Goal: Task Accomplishment & Management: Use online tool/utility

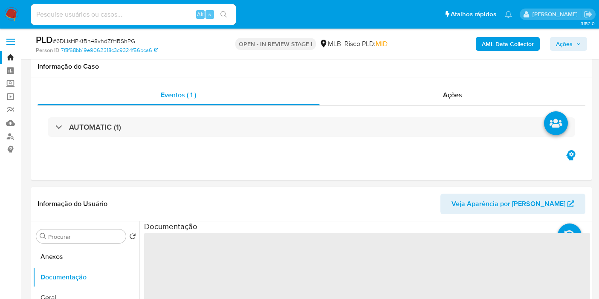
select select "10"
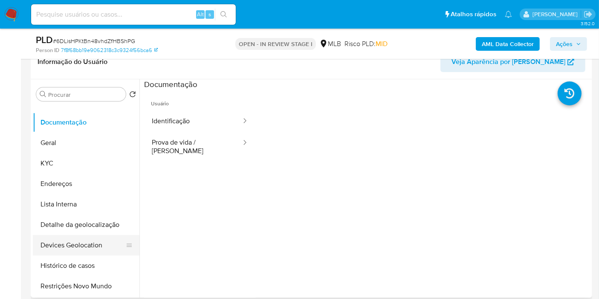
scroll to position [47, 0]
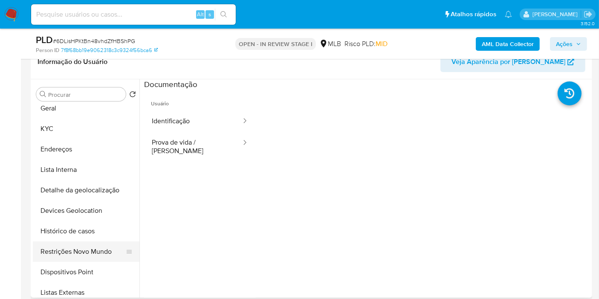
click at [88, 249] on button "Restrições Novo Mundo" at bounding box center [83, 251] width 100 height 20
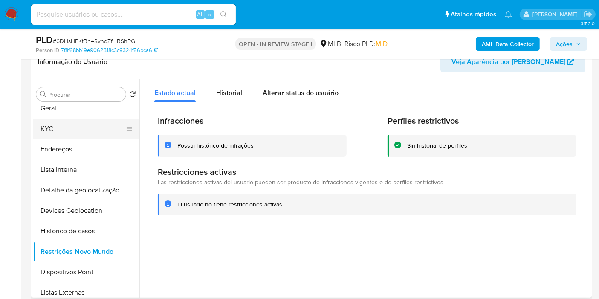
click at [70, 129] on button "KYC" at bounding box center [83, 129] width 100 height 20
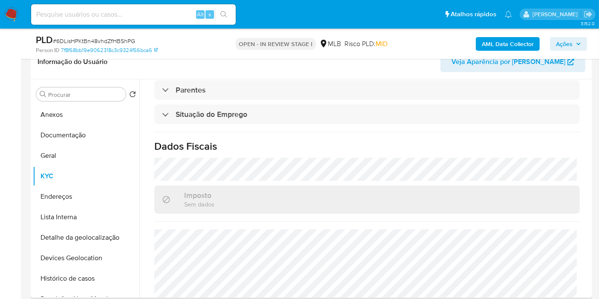
scroll to position [387, 0]
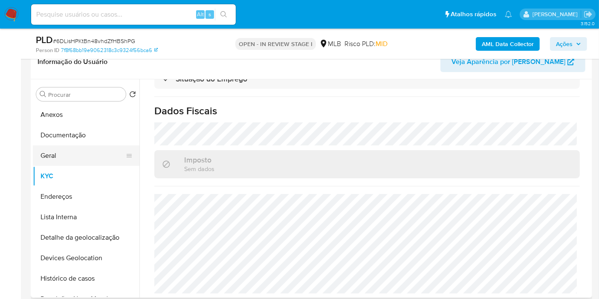
click at [91, 151] on button "Geral" at bounding box center [83, 155] width 100 height 20
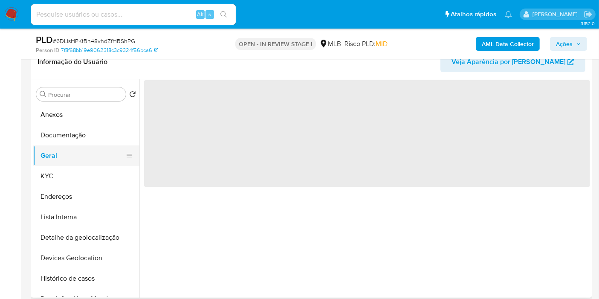
scroll to position [0, 0]
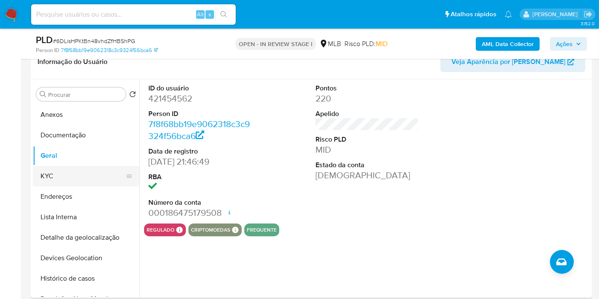
click at [86, 171] on button "KYC" at bounding box center [83, 176] width 100 height 20
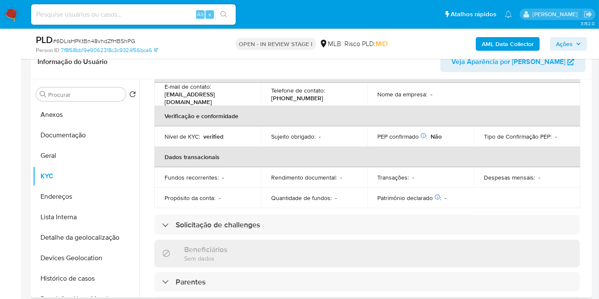
scroll to position [387, 0]
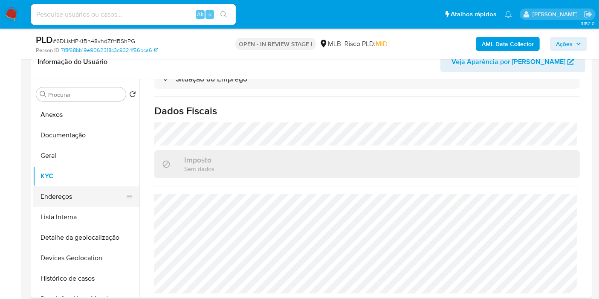
click at [91, 190] on button "Endereços" at bounding box center [83, 196] width 100 height 20
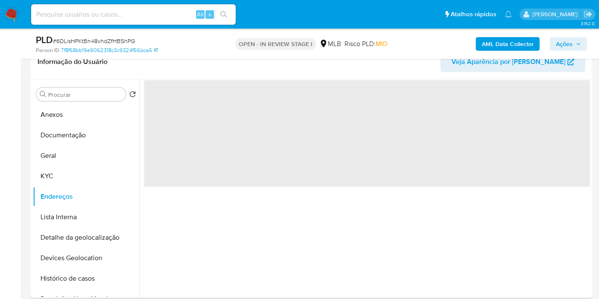
scroll to position [0, 0]
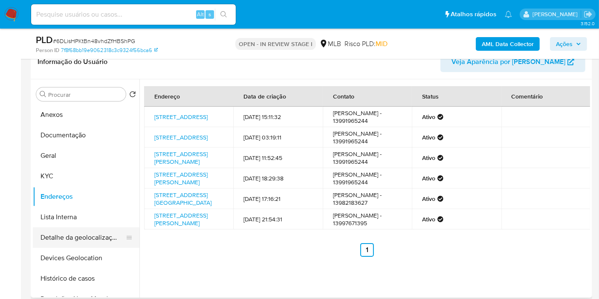
click at [77, 232] on button "Detalhe da geolocalização" at bounding box center [83, 237] width 100 height 20
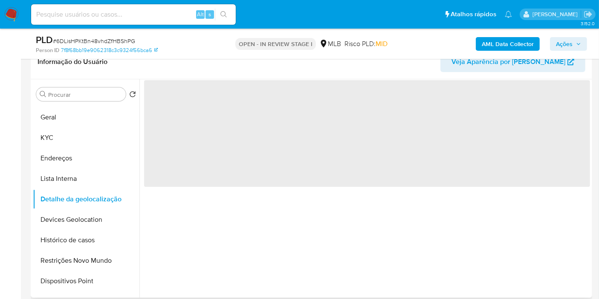
scroll to position [47, 0]
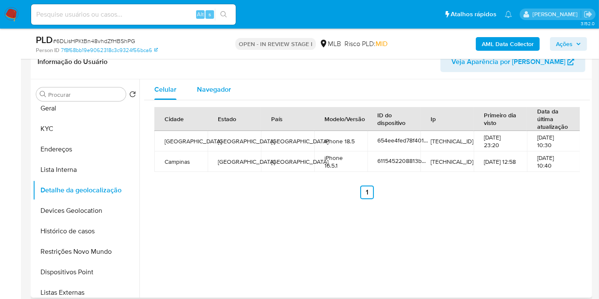
click at [211, 93] on span "Navegador" at bounding box center [214, 89] width 34 height 10
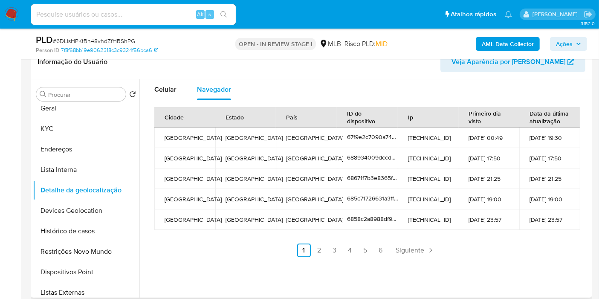
drag, startPoint x: 87, startPoint y: 207, endPoint x: 246, endPoint y: 194, distance: 159.2
click at [87, 208] on button "Devices Geolocation" at bounding box center [86, 210] width 107 height 20
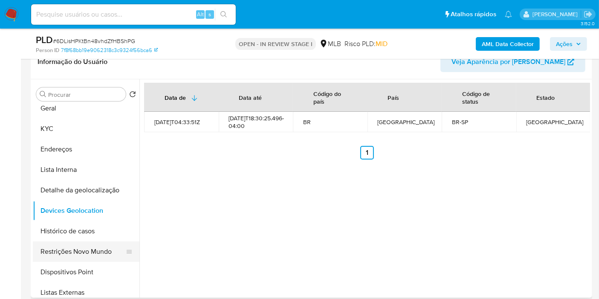
click at [66, 247] on button "Restrições Novo Mundo" at bounding box center [83, 251] width 100 height 20
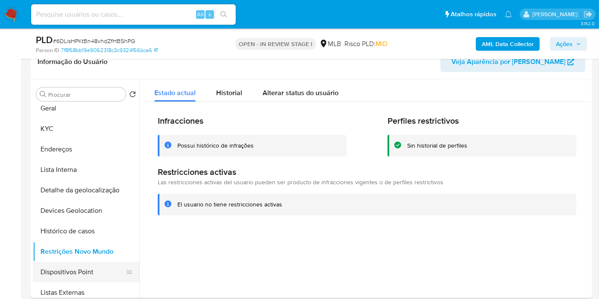
click at [87, 267] on button "Dispositivos Point" at bounding box center [83, 272] width 100 height 20
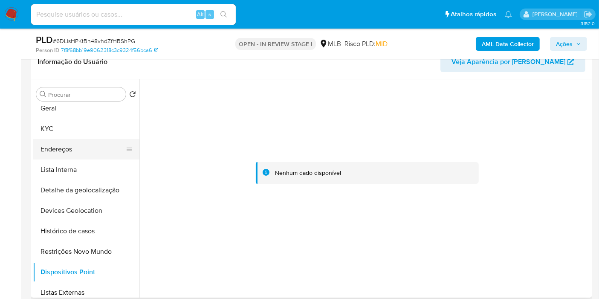
click at [78, 148] on button "Endereços" at bounding box center [83, 149] width 100 height 20
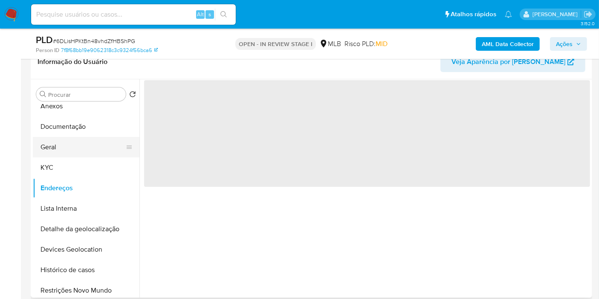
scroll to position [0, 0]
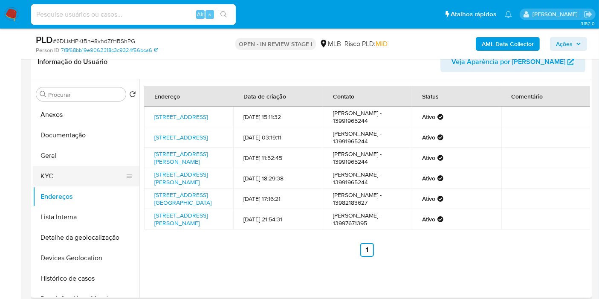
click at [70, 181] on button "KYC" at bounding box center [83, 176] width 100 height 20
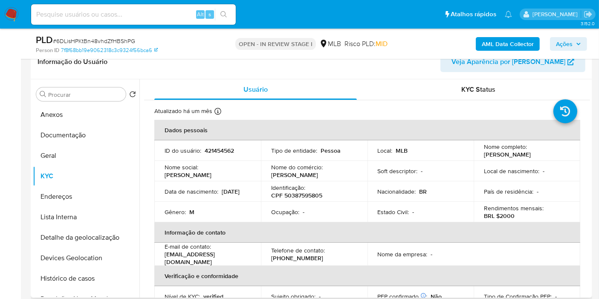
click at [302, 194] on p "CPF 50387595805" at bounding box center [296, 195] width 51 height 8
copy p "50387595805"
click at [77, 115] on button "Anexos" at bounding box center [83, 114] width 100 height 20
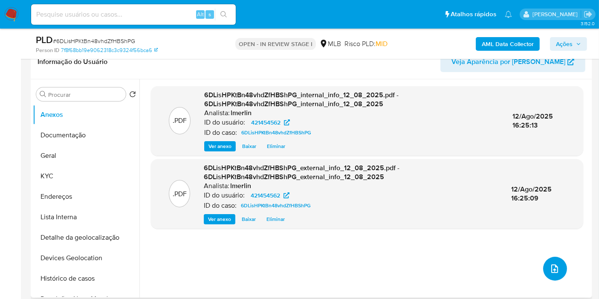
click at [552, 270] on icon "upload-file" at bounding box center [555, 269] width 10 height 10
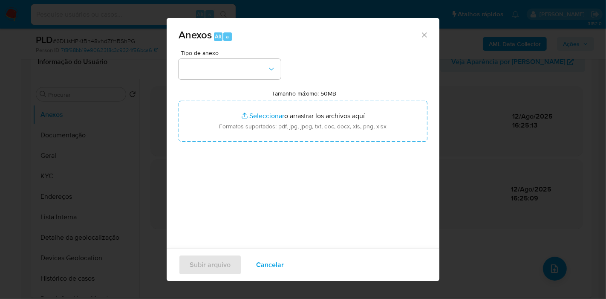
click at [226, 65] on button "button" at bounding box center [230, 69] width 102 height 20
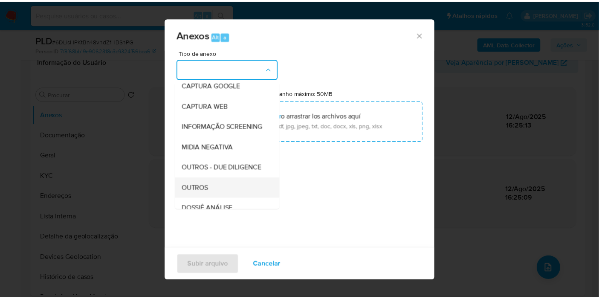
scroll to position [95, 0]
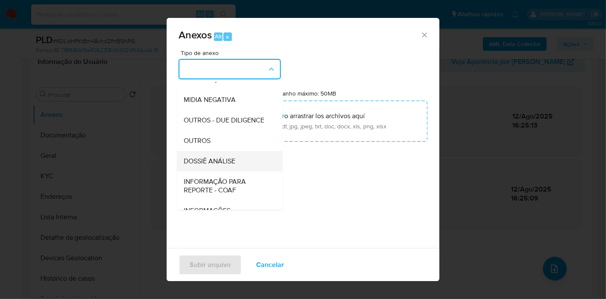
click at [226, 171] on div "DOSSIÊ ANÁLISE" at bounding box center [227, 161] width 87 height 20
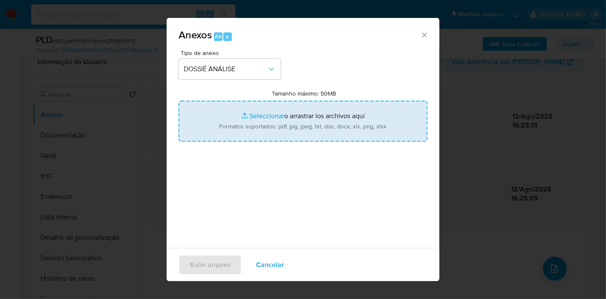
click at [261, 116] on input "Tamanho máximo: 50MB Seleccionar archivos" at bounding box center [303, 121] width 249 height 41
type input "C:\fakepath\SAR - XXX - CPF 50387595805 - [PERSON_NAME].pdf"
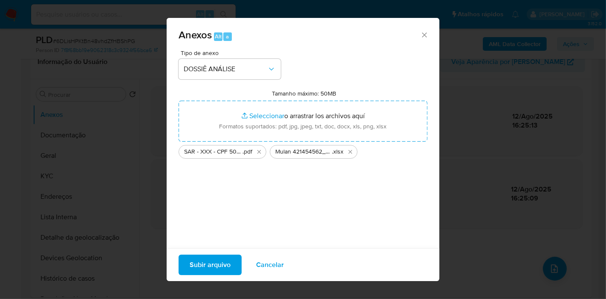
click at [336, 204] on div "Tipo de anexo DOSSIÊ ANÁLISE Tamanho máximo: 50MB Seleccionar archivos Seleccio…" at bounding box center [303, 150] width 249 height 201
click at [227, 264] on span "Subir arquivo" at bounding box center [210, 264] width 41 height 19
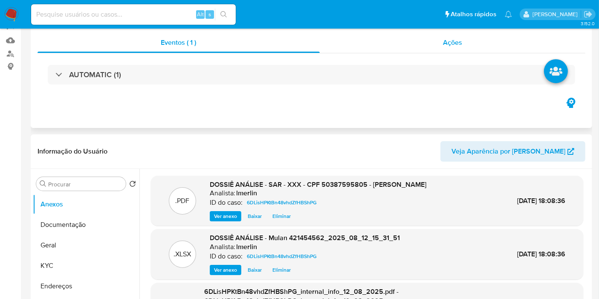
scroll to position [0, 0]
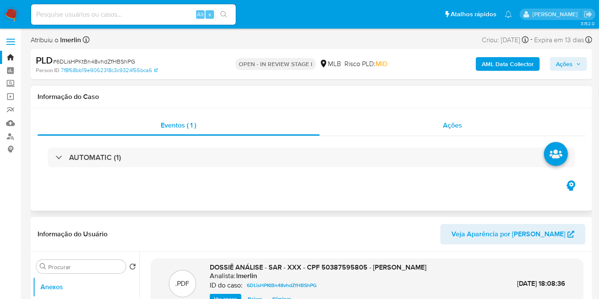
click at [460, 117] on div "Ações" at bounding box center [453, 125] width 266 height 20
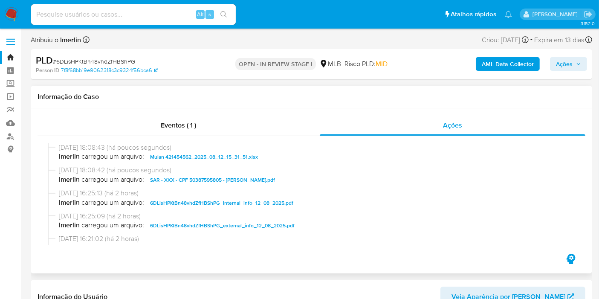
click at [318, 105] on div "Informação do Caso" at bounding box center [312, 97] width 562 height 23
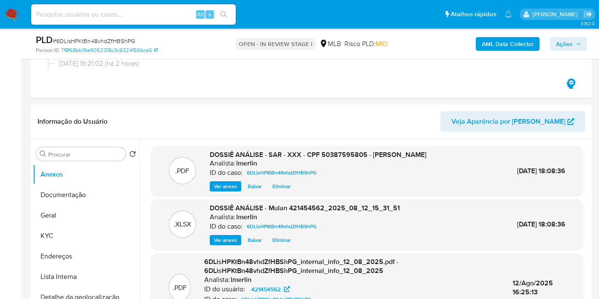
scroll to position [237, 0]
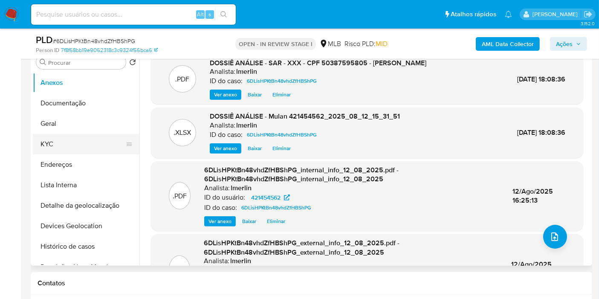
click at [69, 151] on button "KYC" at bounding box center [83, 144] width 100 height 20
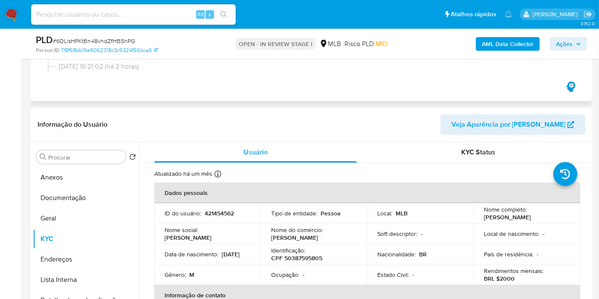
scroll to position [0, 0]
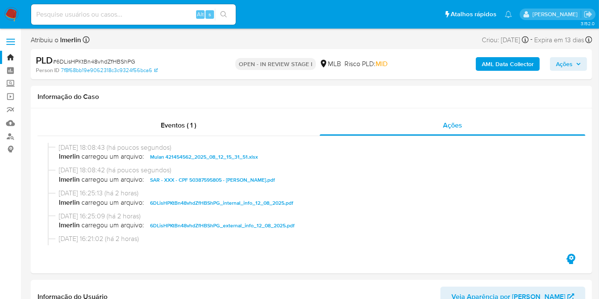
click at [564, 63] on span "Ações" at bounding box center [564, 64] width 17 height 14
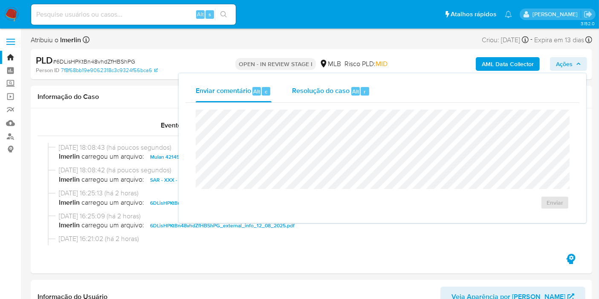
click at [348, 92] on span "Resolução do caso" at bounding box center [321, 91] width 58 height 10
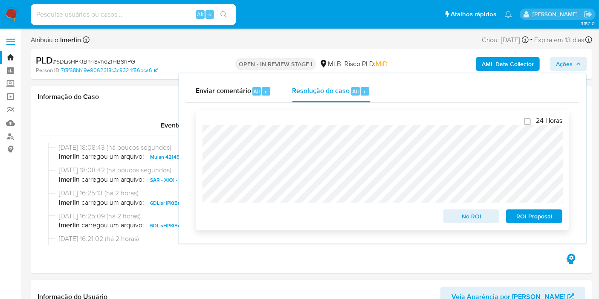
click at [540, 215] on span "ROI Proposal" at bounding box center [534, 216] width 44 height 12
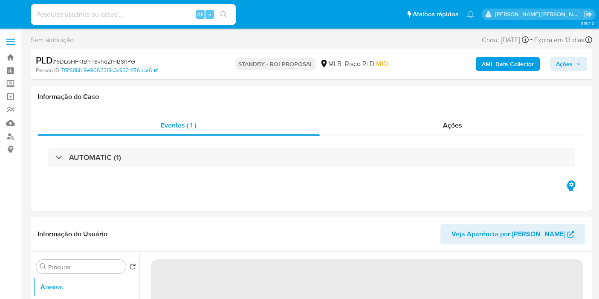
select select "10"
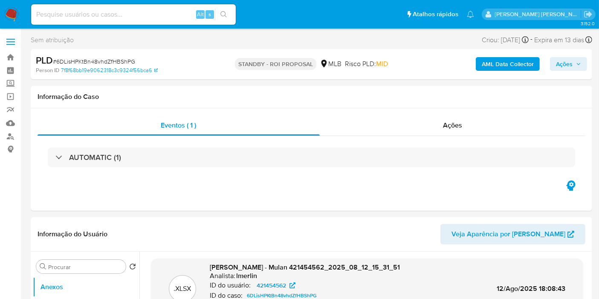
click at [11, 15] on img at bounding box center [11, 14] width 15 height 15
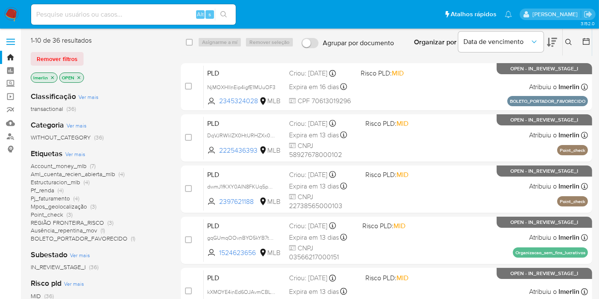
click at [80, 163] on span "Account_money_mlb" at bounding box center [59, 166] width 56 height 9
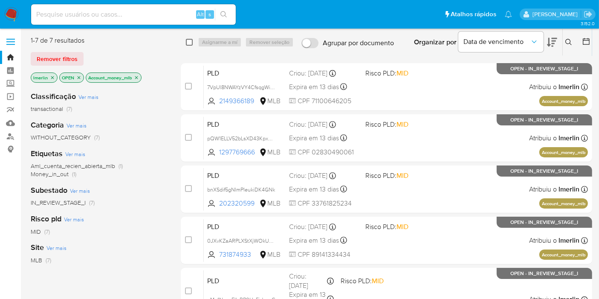
click at [191, 42] on input "checkbox" at bounding box center [189, 42] width 7 height 7
checkbox input "true"
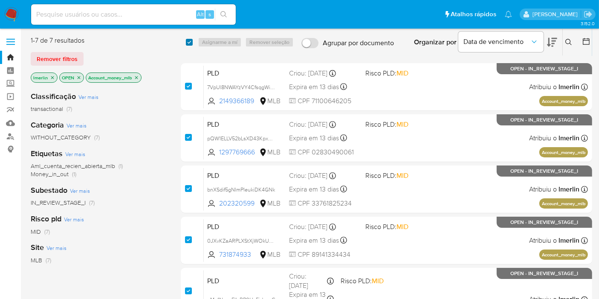
checkbox input "true"
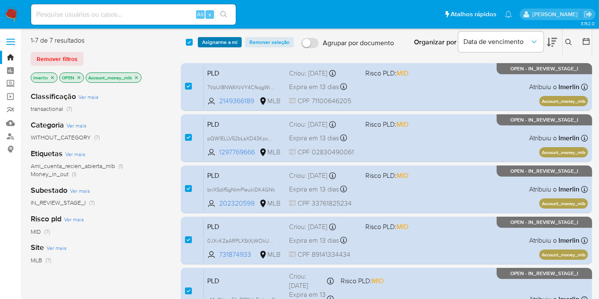
click at [228, 42] on span "Asignarme a mí" at bounding box center [219, 42] width 35 height 9
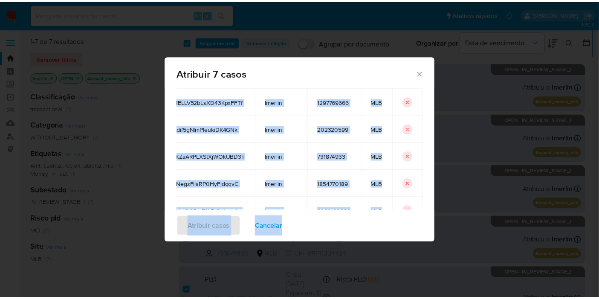
scroll to position [150, 0]
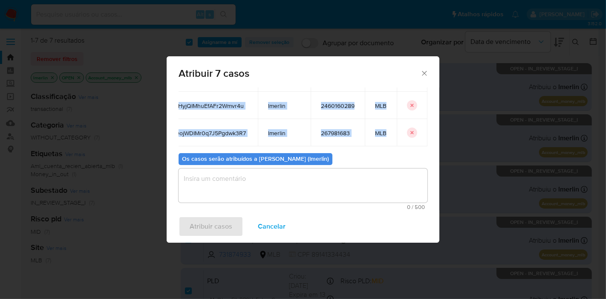
drag, startPoint x: 226, startPoint y: 145, endPoint x: 375, endPoint y: 130, distance: 149.3
click at [375, 130] on tbody "7VpUl8NWAYzVY4CfsqgWidu8 lmerlin 2149366189 MLB pQW1ELLV52bLsXD43KpxFFTf lmerli…" at bounding box center [290, 50] width 273 height 191
copy tbody "7VpUl8NWAYzVY4CfsqgWidu8 lmerlin 2149366189 MLB pQW1ELLV52bLsXD43KpxFFTf lmerli…"
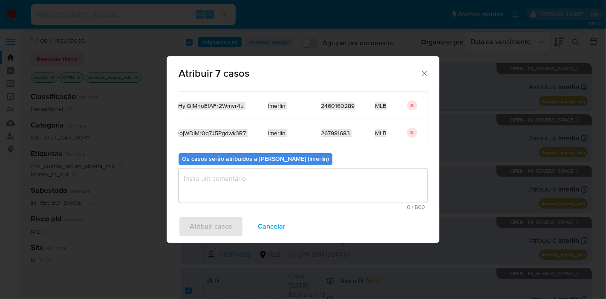
click at [270, 226] on span "Cancelar" at bounding box center [272, 226] width 28 height 19
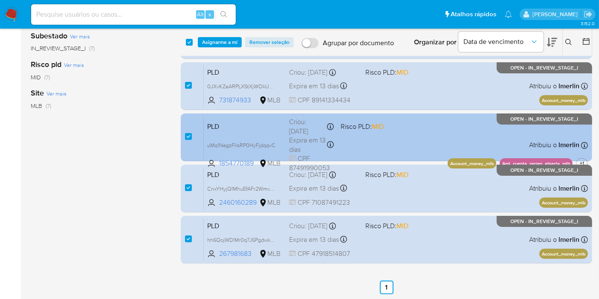
scroll to position [154, 0]
click at [272, 145] on span "uMq1NegzFllsRP0HyFjdqqvC" at bounding box center [241, 144] width 68 height 9
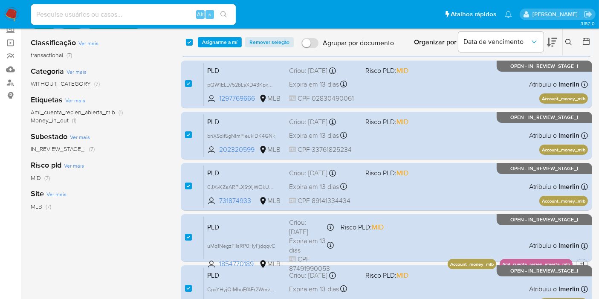
scroll to position [0, 0]
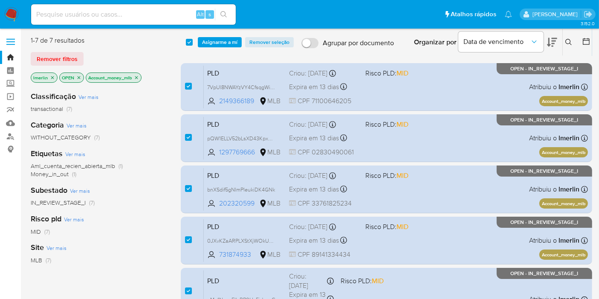
click at [135, 76] on icon "close-filter" at bounding box center [136, 77] width 3 height 3
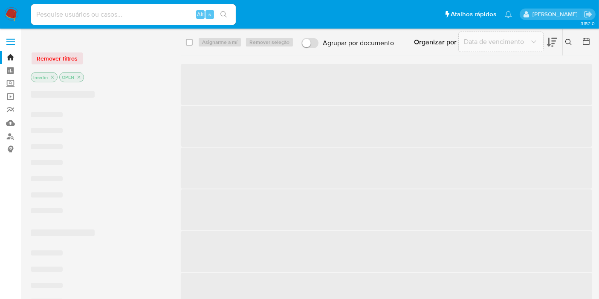
checkbox input "false"
